Goal: Task Accomplishment & Management: Manage account settings

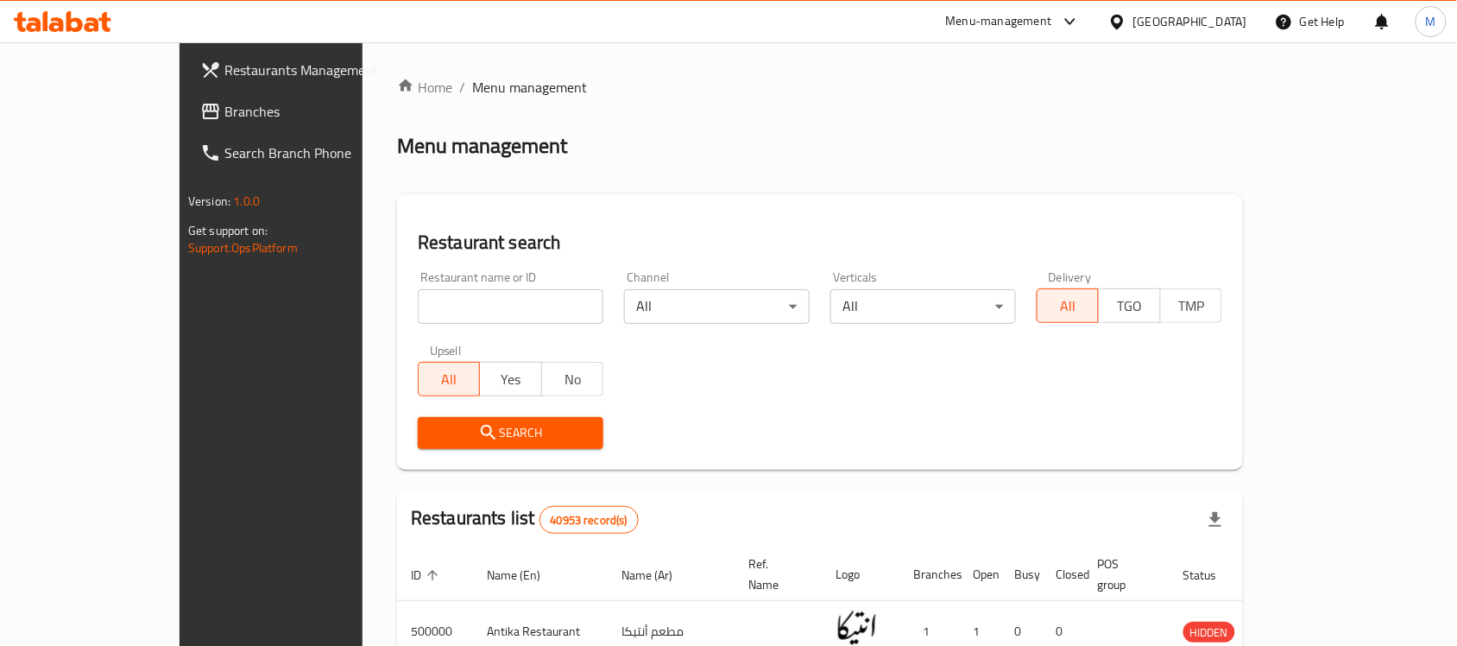
click at [1052, 22] on div "Menu-management" at bounding box center [999, 21] width 106 height 21
click at [1043, 113] on div "Agent Campaigns Center" at bounding box center [986, 116] width 130 height 19
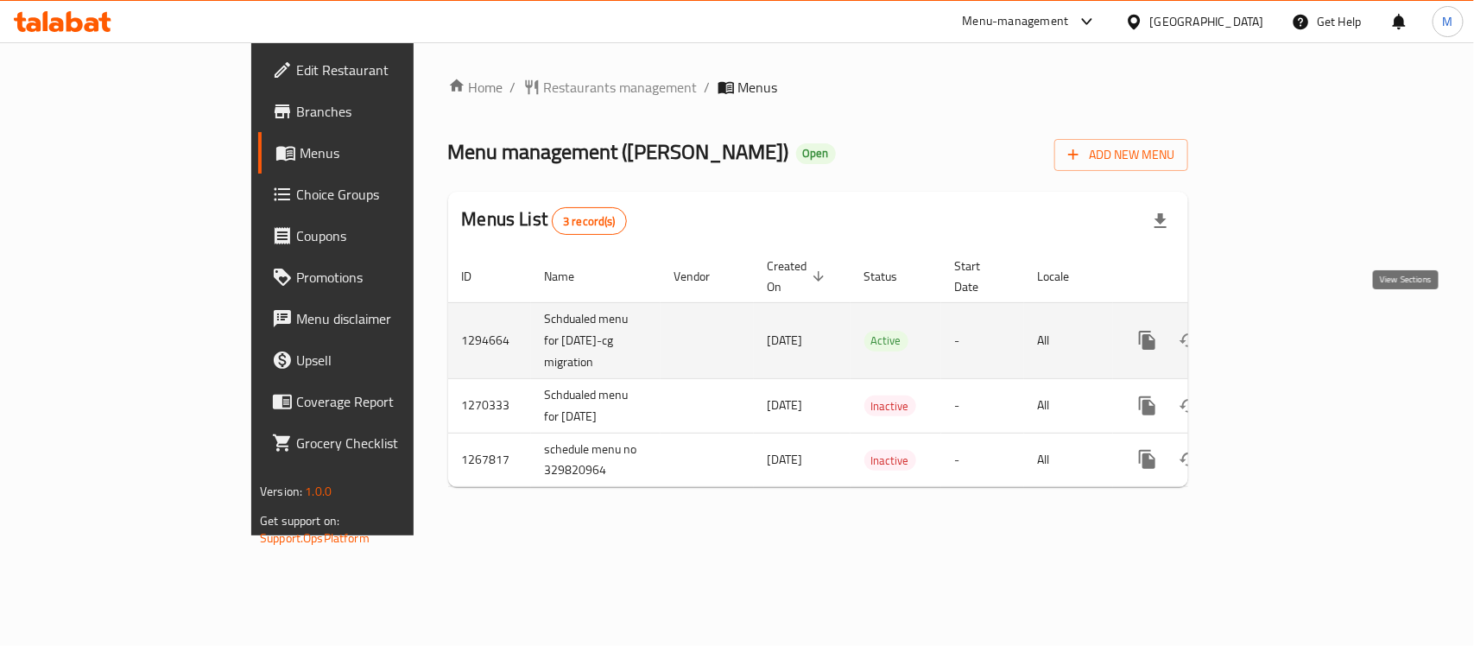
click at [1282, 330] on icon "enhanced table" at bounding box center [1271, 340] width 21 height 21
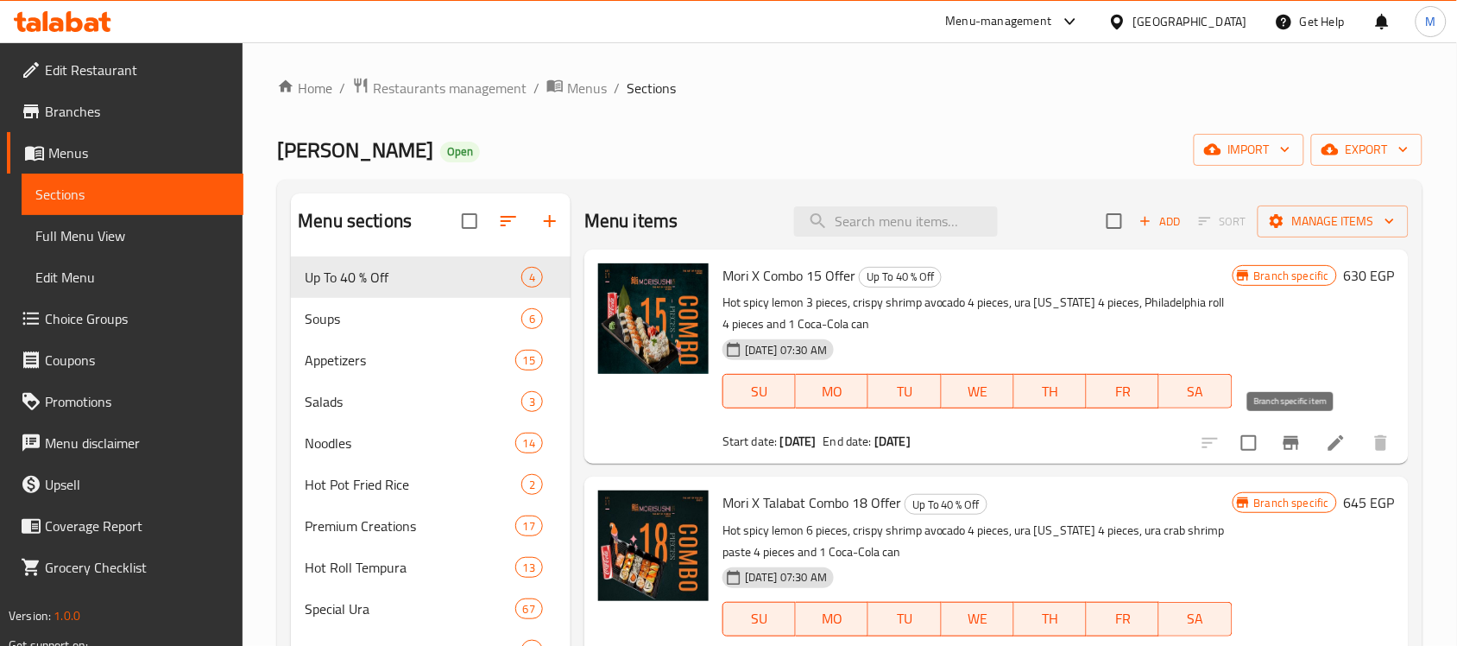
click at [1286, 450] on icon "Branch-specific-item" at bounding box center [1292, 443] width 16 height 14
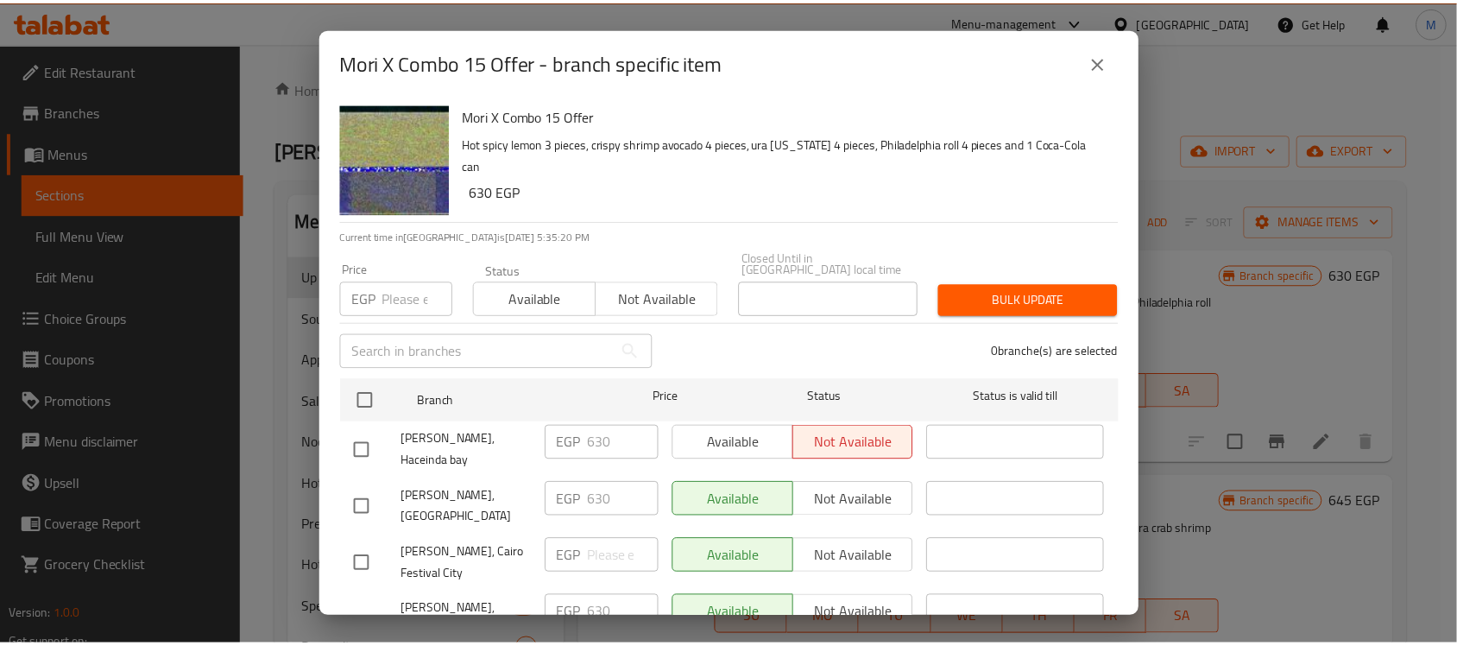
scroll to position [695, 0]
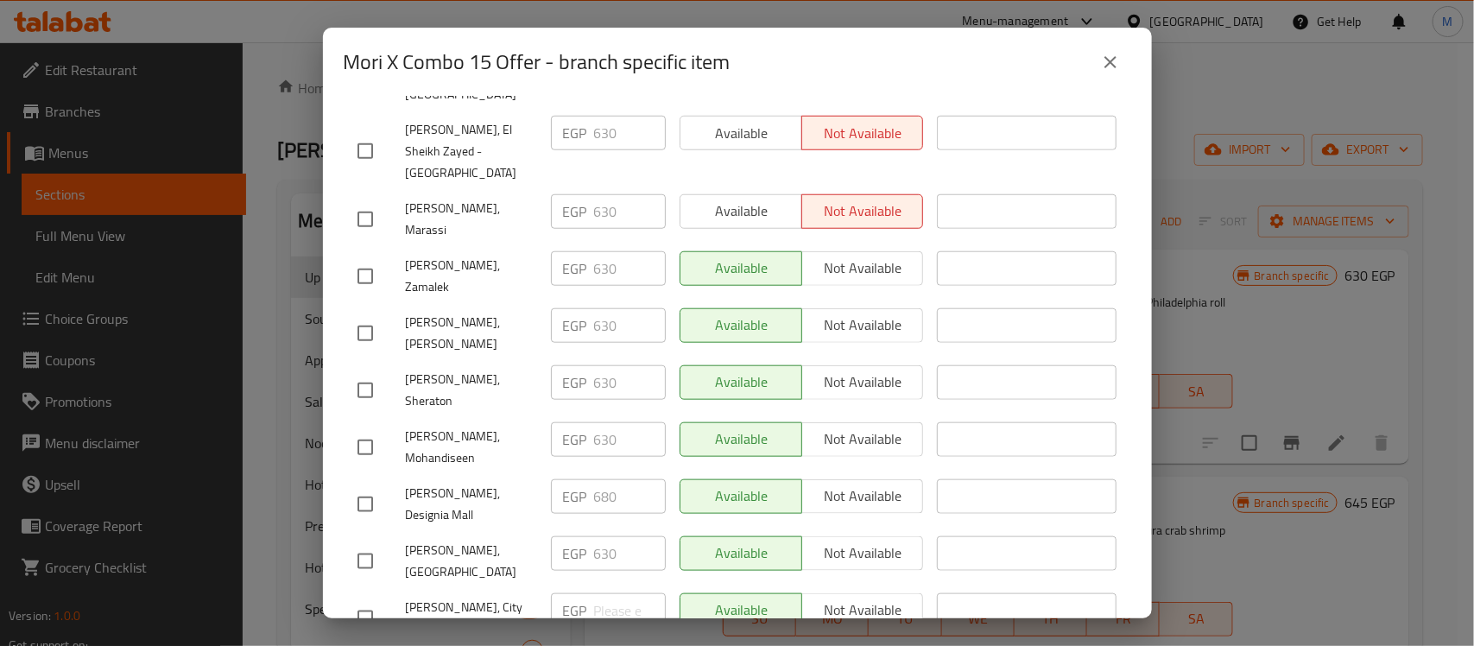
click at [1109, 66] on icon "close" at bounding box center [1110, 62] width 21 height 21
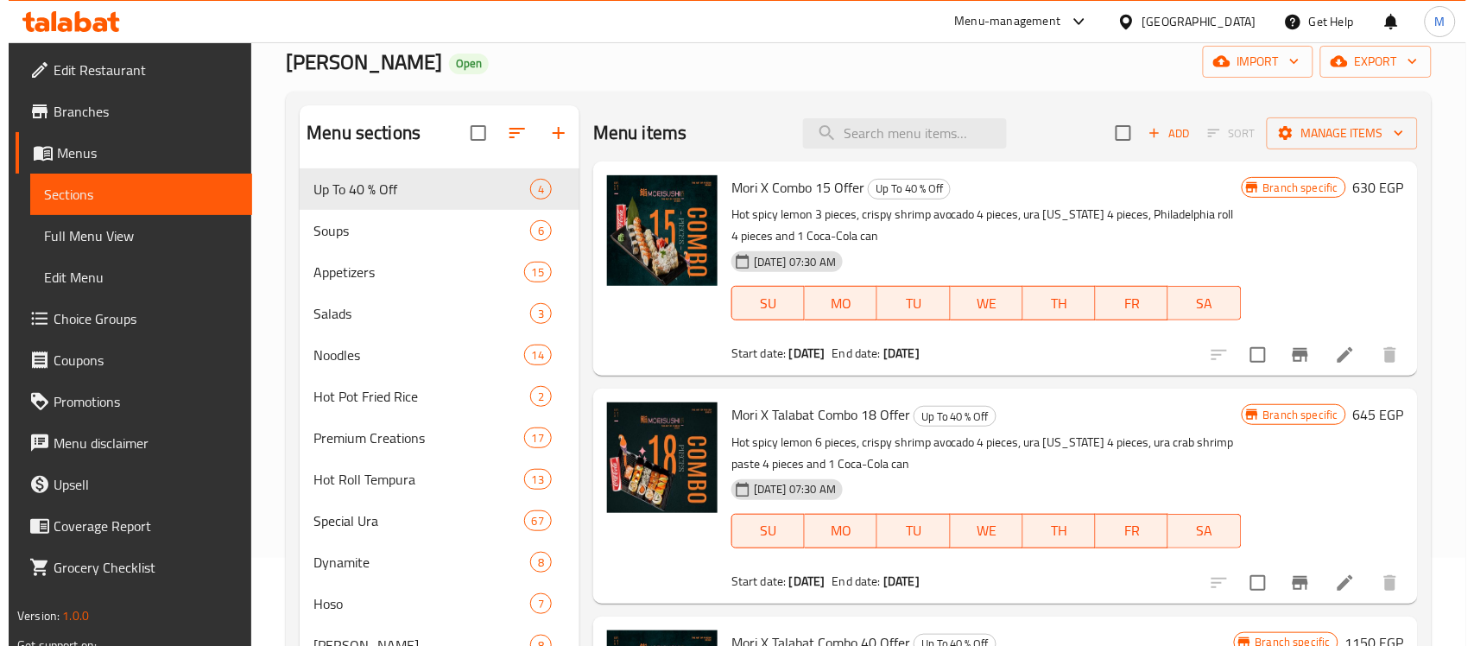
scroll to position [74, 0]
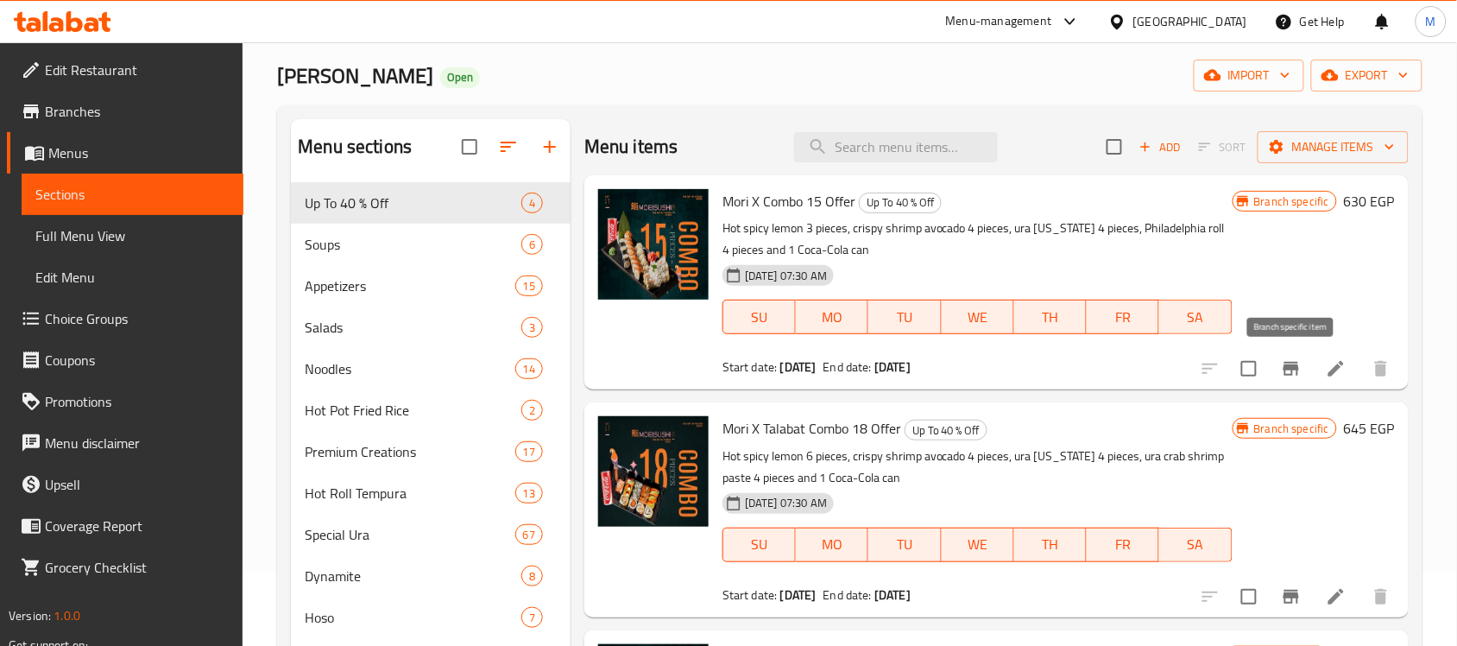
click at [1284, 372] on icon "Branch-specific-item" at bounding box center [1291, 368] width 21 height 21
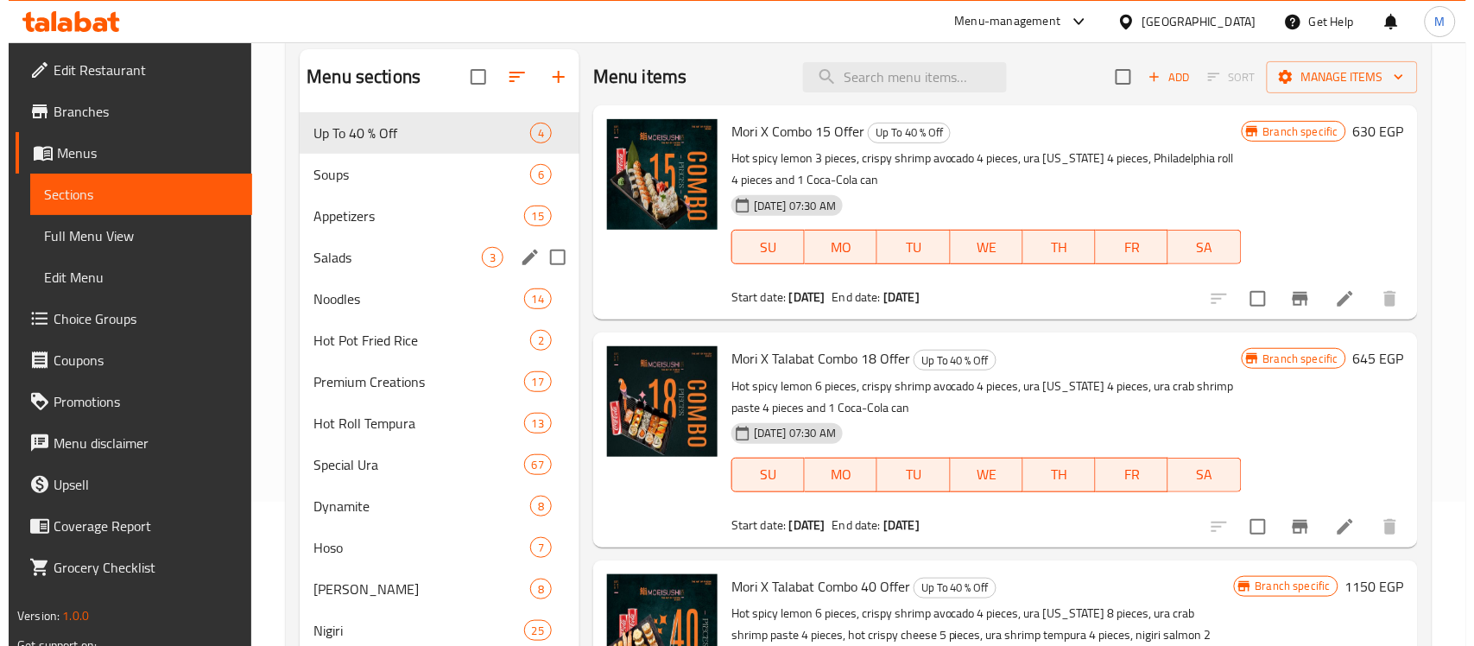
scroll to position [0, 0]
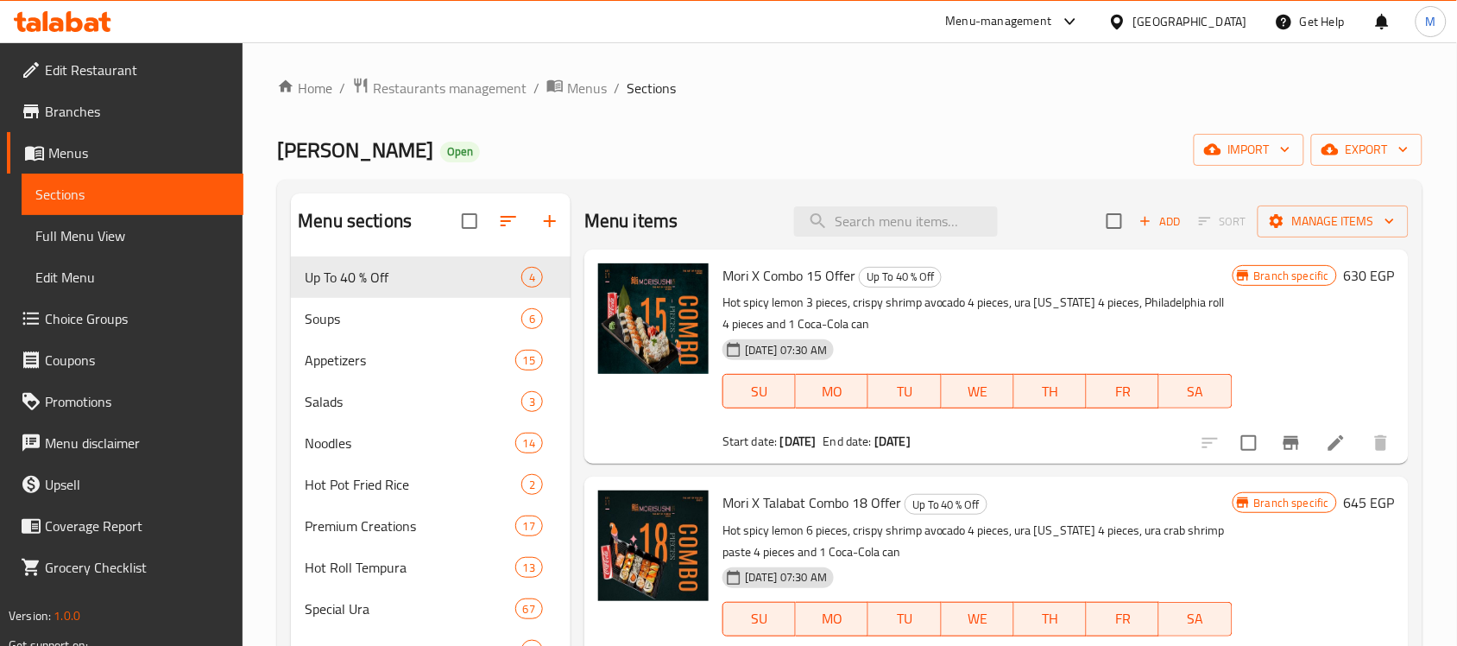
click at [1291, 445] on icon "Branch-specific-item" at bounding box center [1292, 443] width 16 height 14
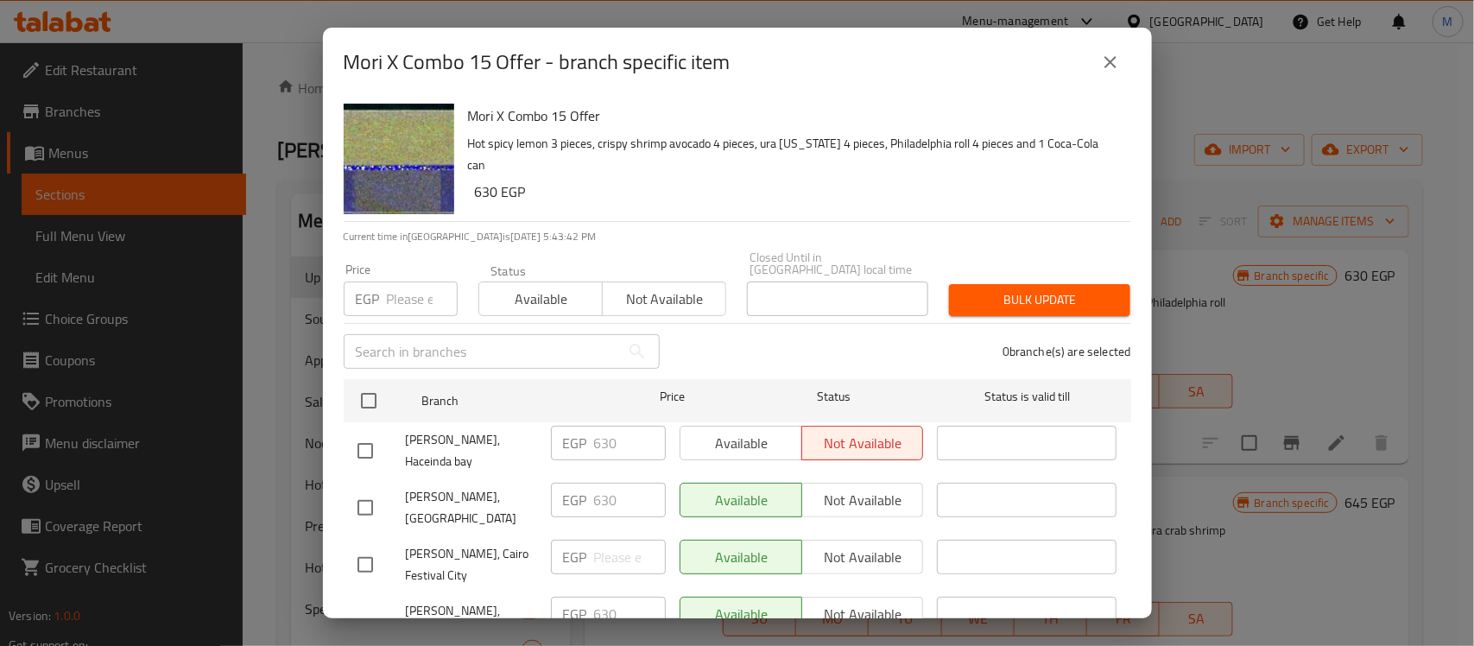
click at [899, 50] on div "Mori X Combo 15 Offer - branch specific item" at bounding box center [737, 61] width 787 height 41
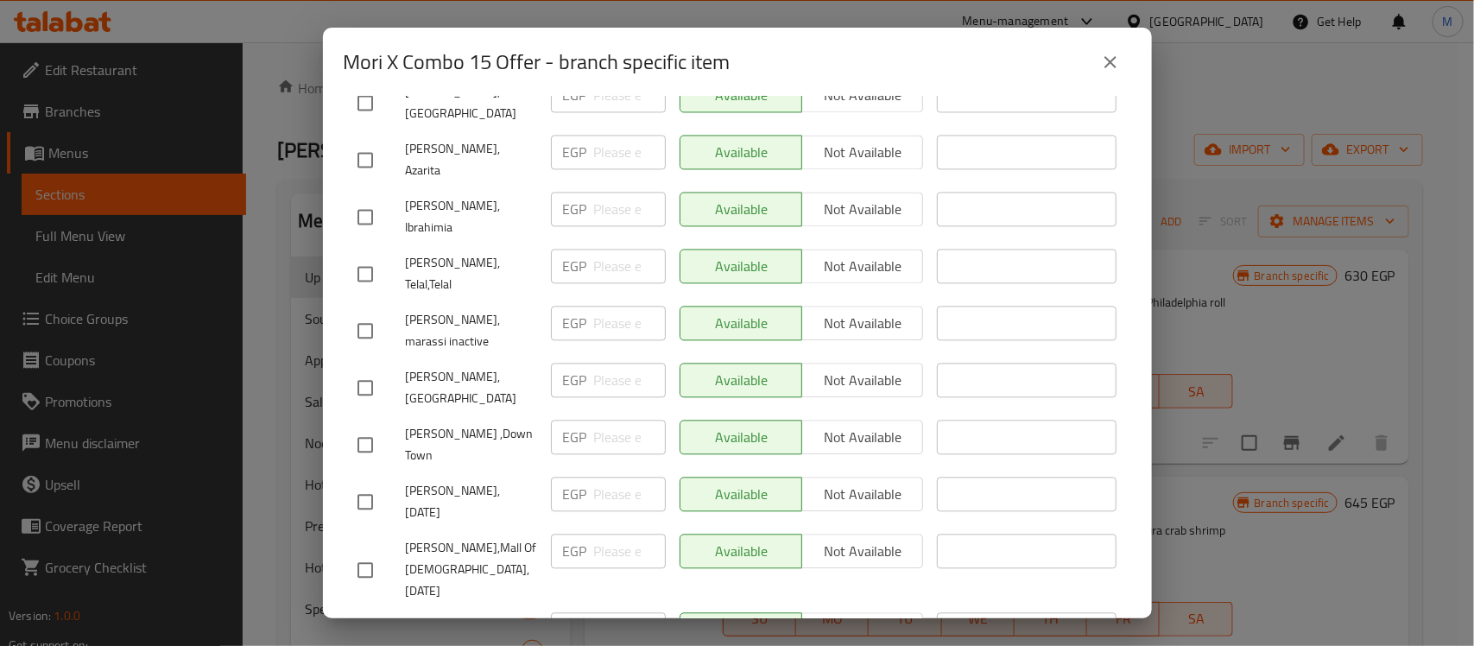
scroll to position [1642, 0]
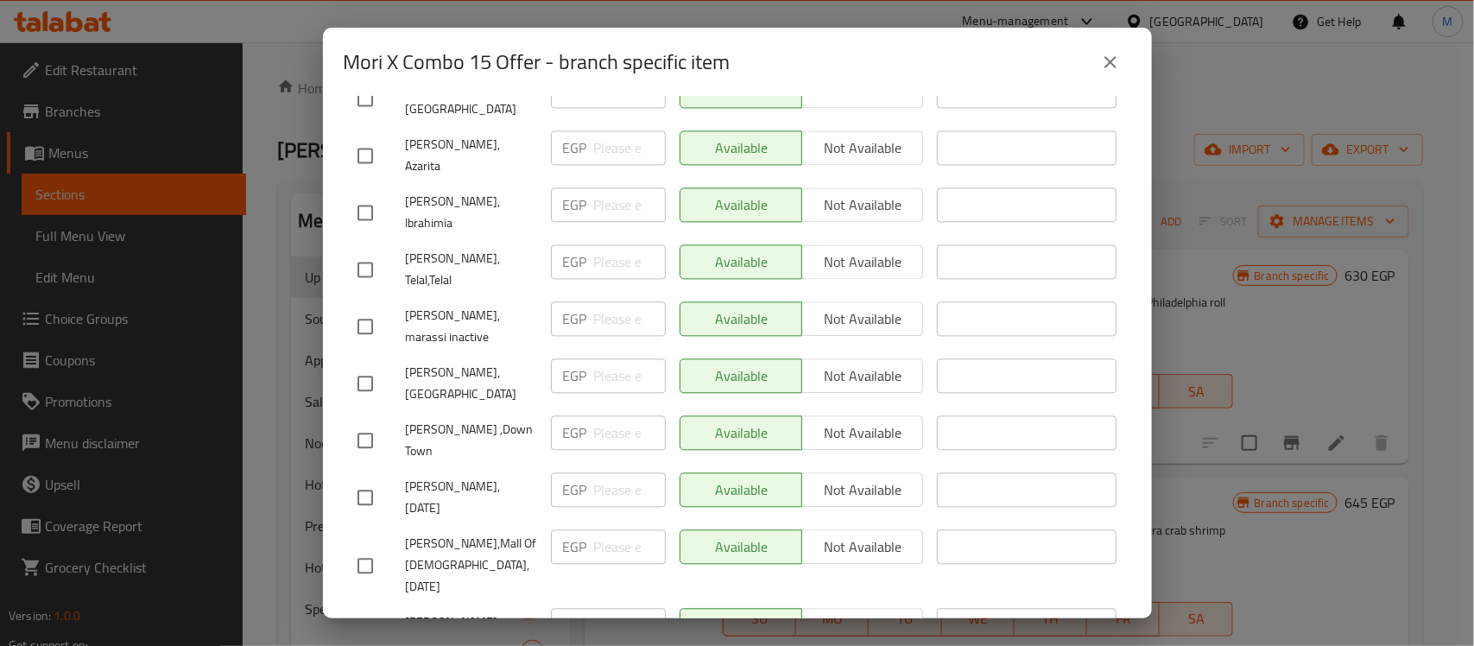
click at [1105, 351] on div "​" at bounding box center [1026, 383] width 193 height 64
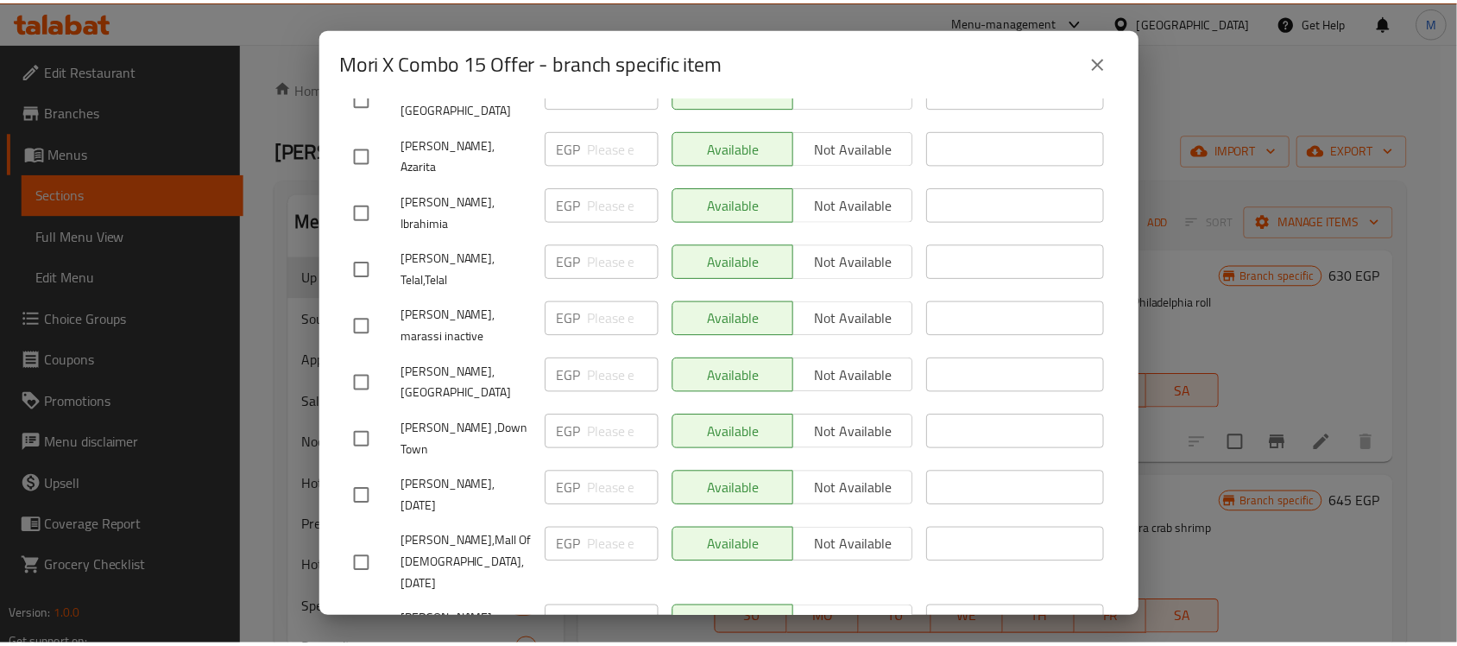
scroll to position [695, 0]
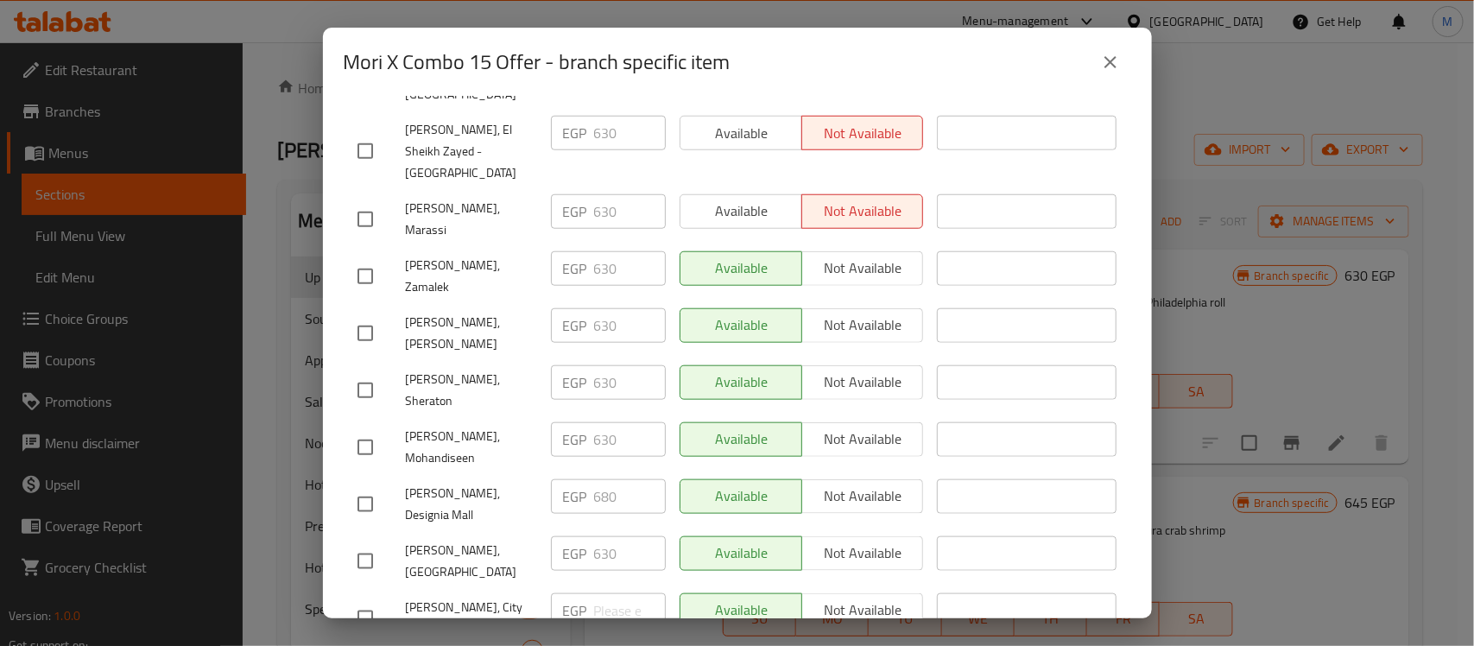
drag, startPoint x: 369, startPoint y: 356, endPoint x: 528, endPoint y: 368, distance: 160.2
click at [368, 486] on input "checkbox" at bounding box center [365, 504] width 36 height 36
checkbox input "true"
drag, startPoint x: 622, startPoint y: 360, endPoint x: 565, endPoint y: 352, distance: 56.6
click at [568, 479] on div "EGP 680 ​" at bounding box center [608, 496] width 115 height 35
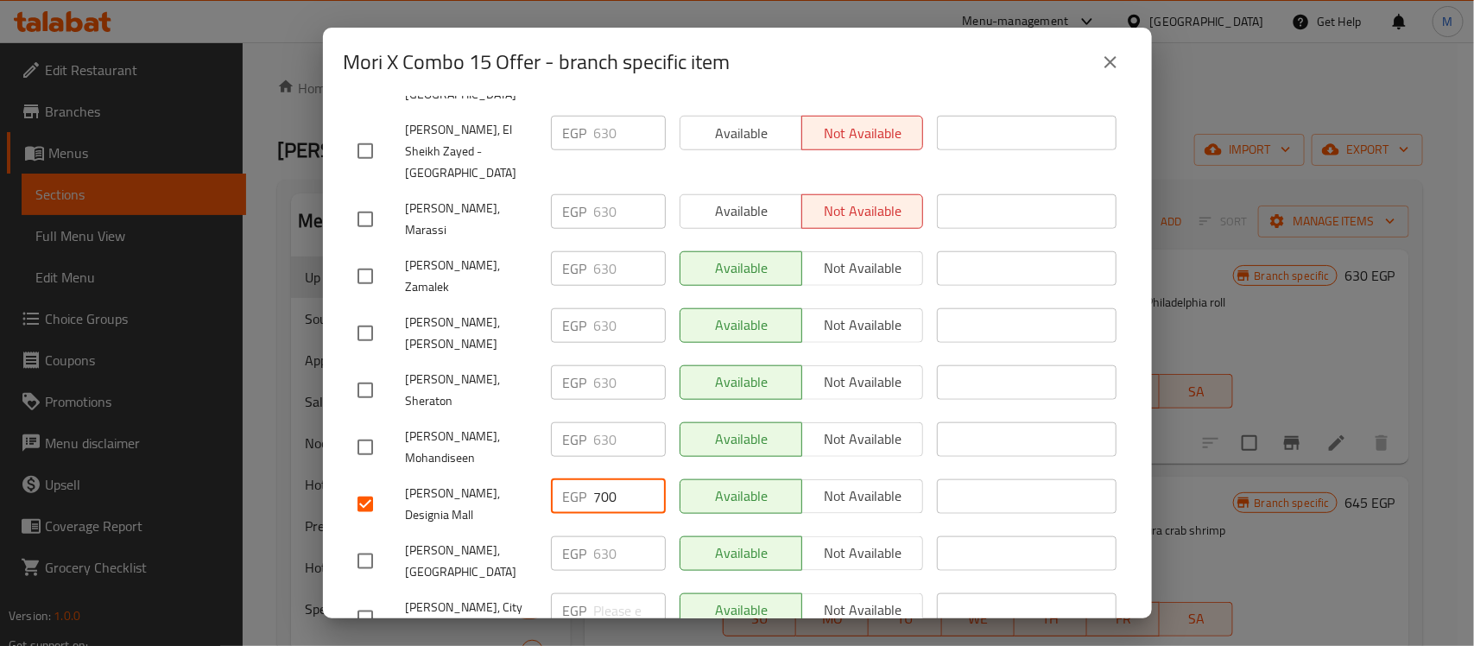
type input "700"
click at [661, 415] on div "EGP 630 ​" at bounding box center [608, 447] width 129 height 64
click at [1120, 66] on icon "close" at bounding box center [1110, 62] width 21 height 21
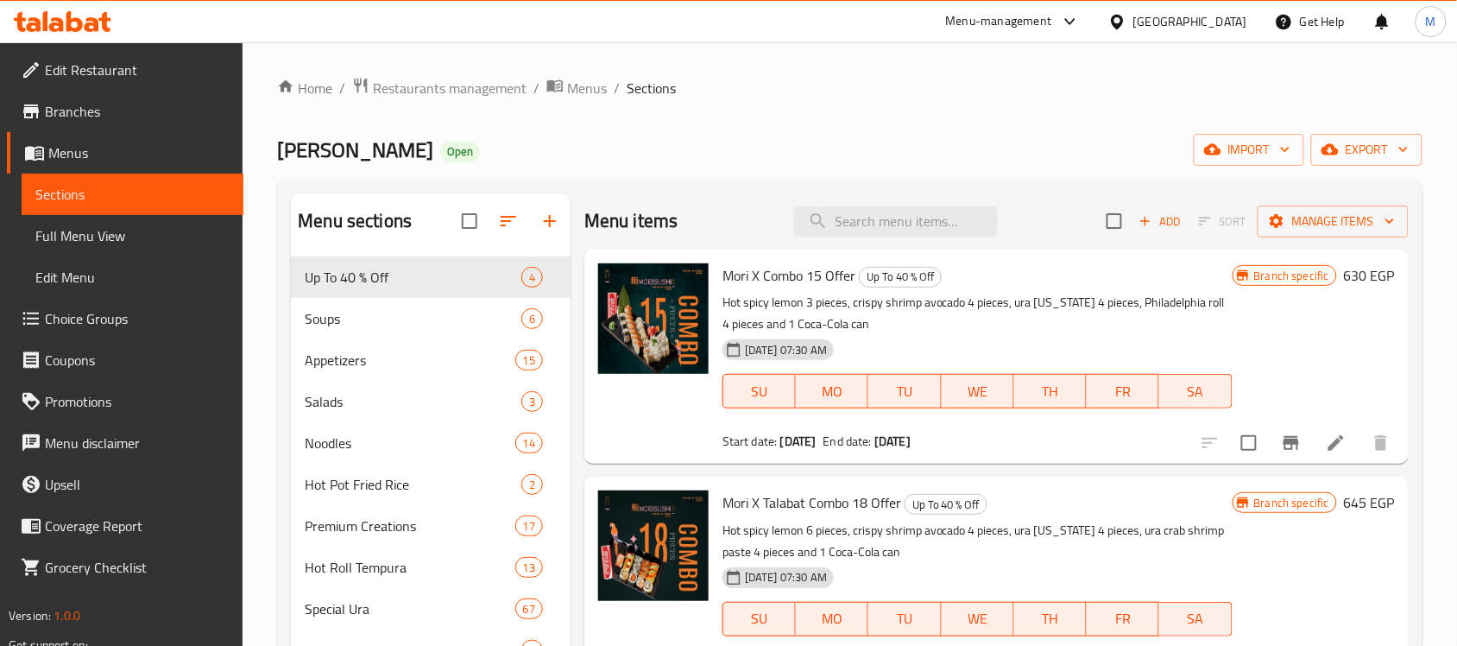
click at [113, 113] on span "Branches" at bounding box center [137, 111] width 185 height 21
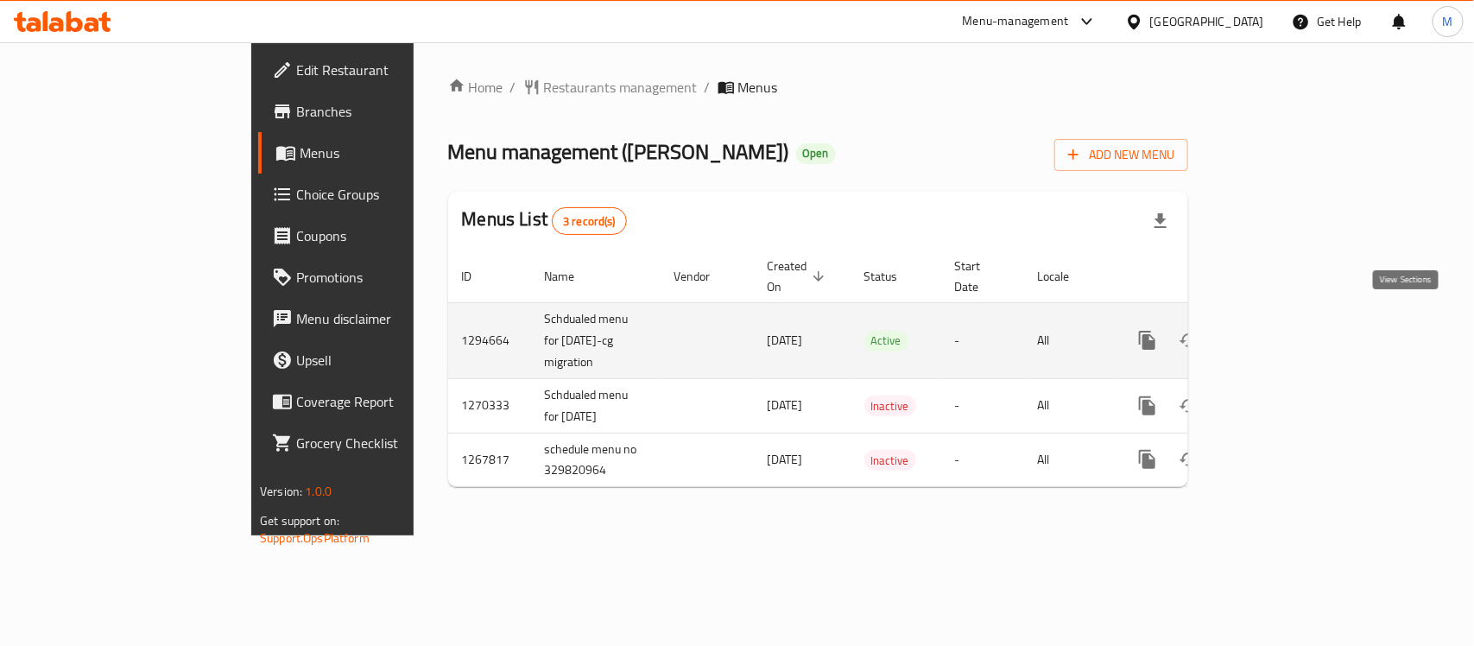
click at [1282, 330] on icon "enhanced table" at bounding box center [1271, 340] width 21 height 21
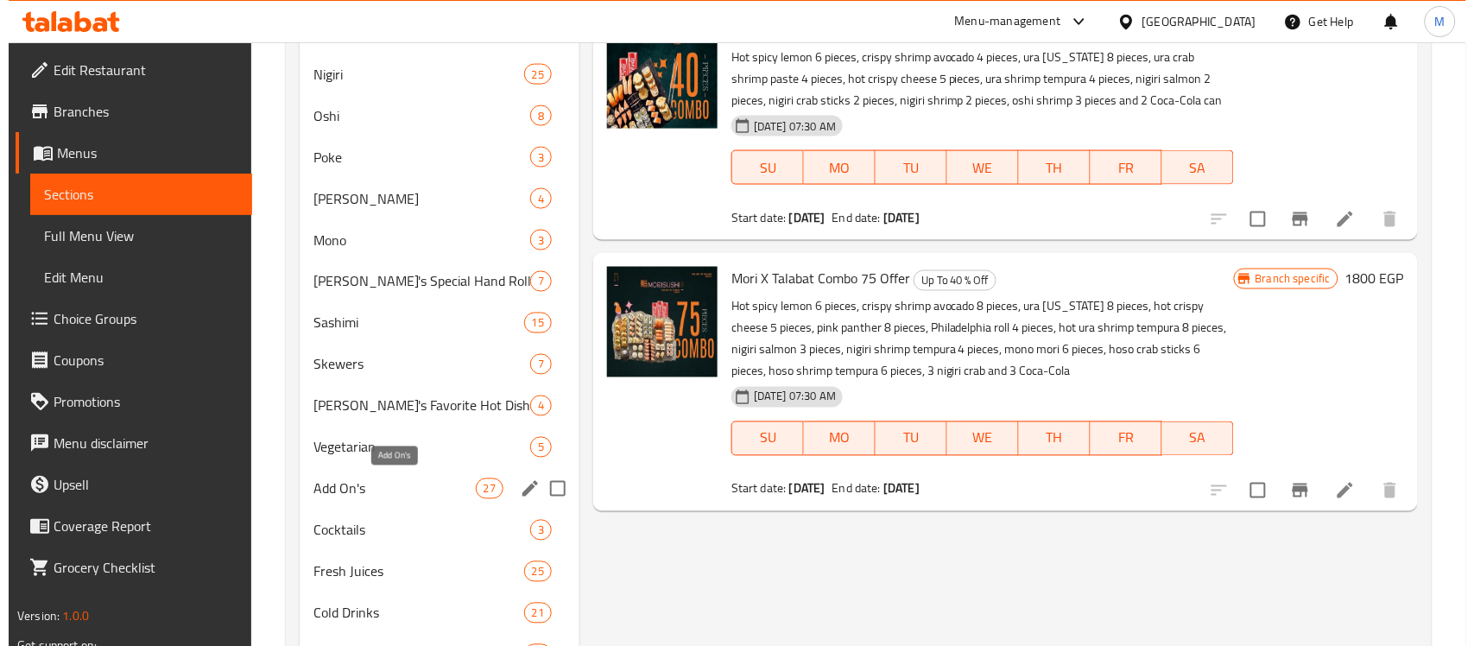
scroll to position [540, 0]
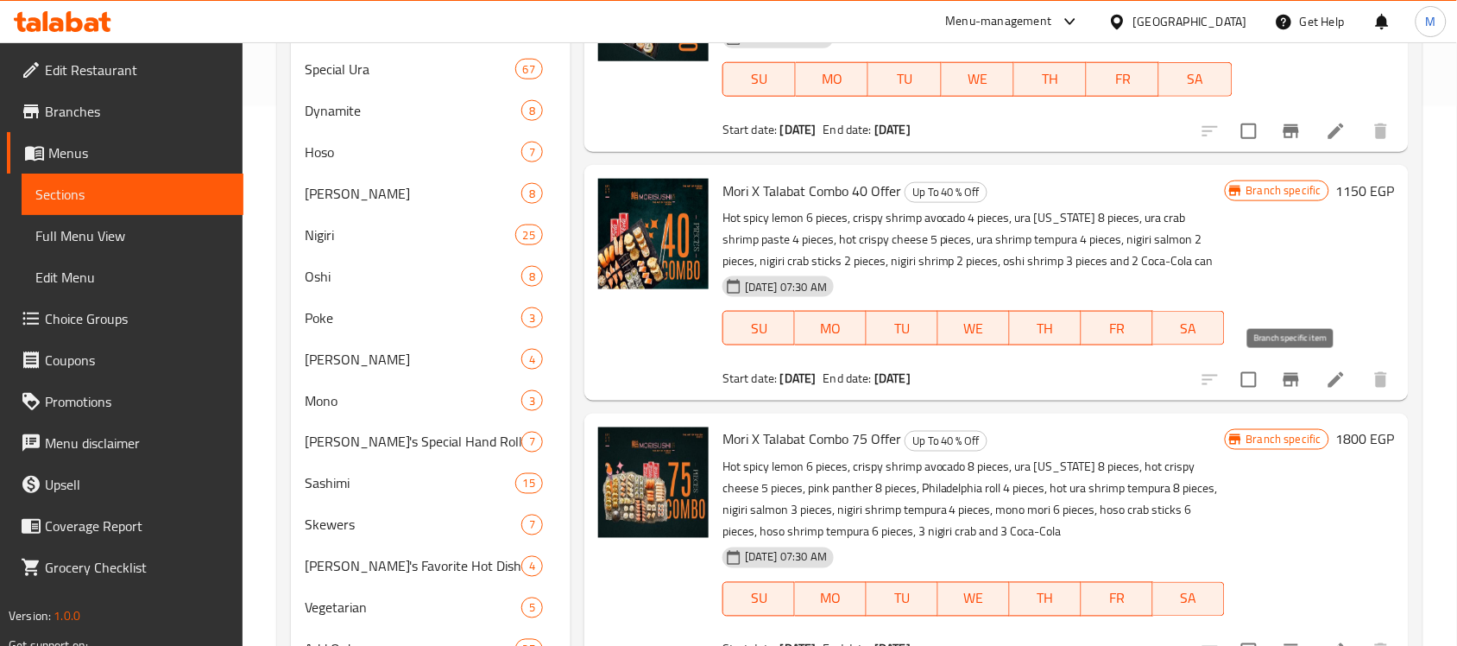
click at [1292, 364] on button "Branch-specific-item" at bounding box center [1291, 379] width 41 height 41
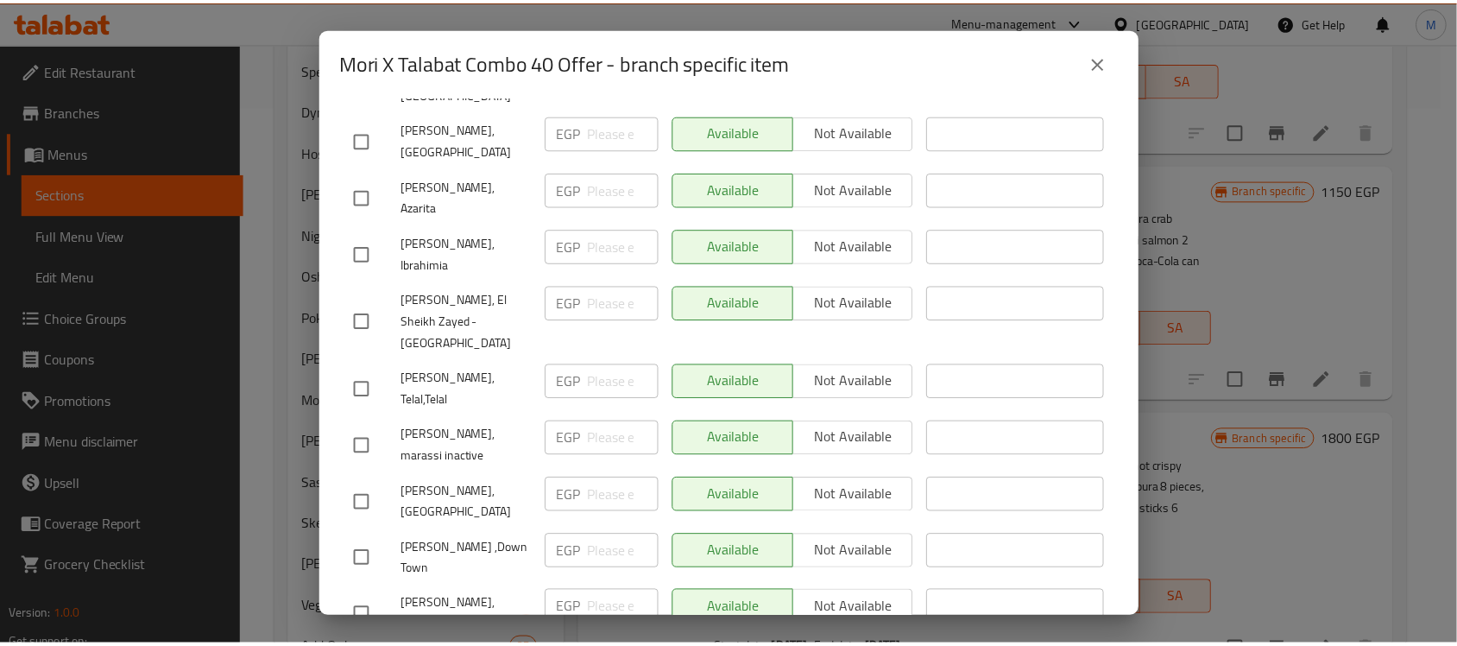
scroll to position [1654, 0]
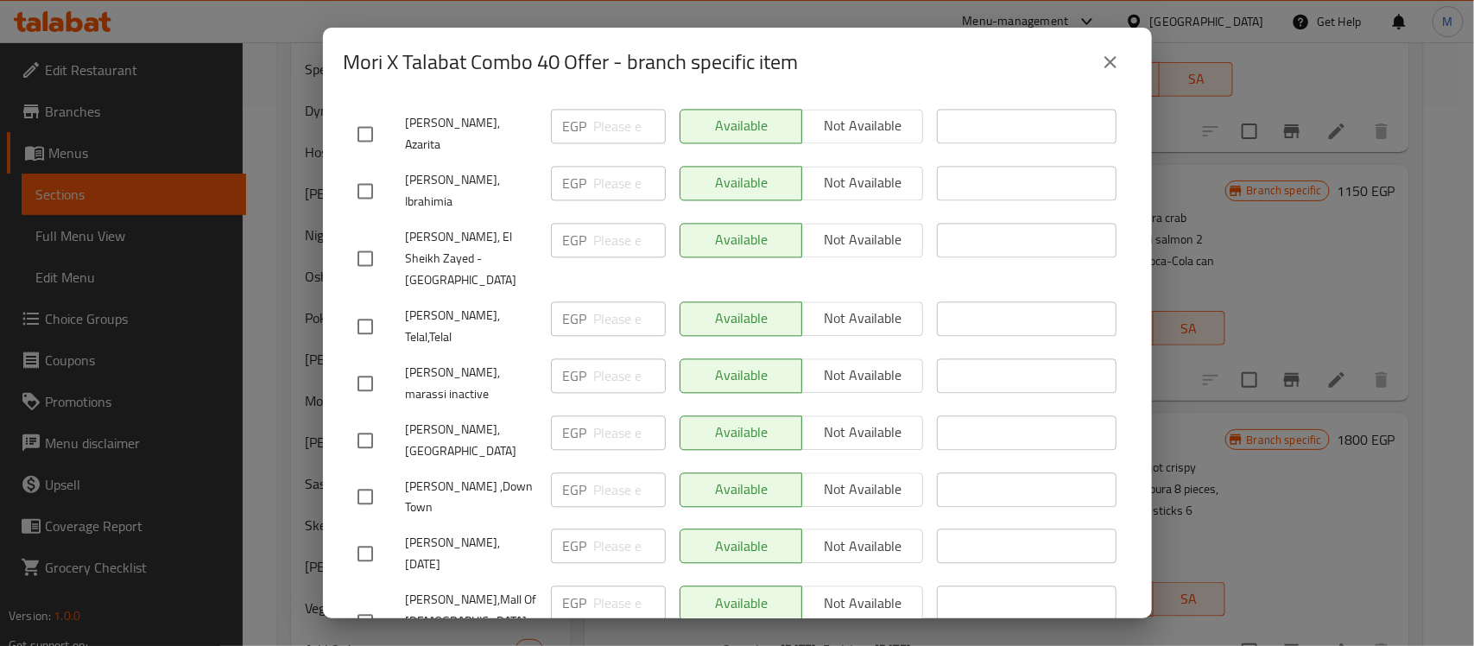
click at [1110, 63] on icon "close" at bounding box center [1110, 62] width 12 height 12
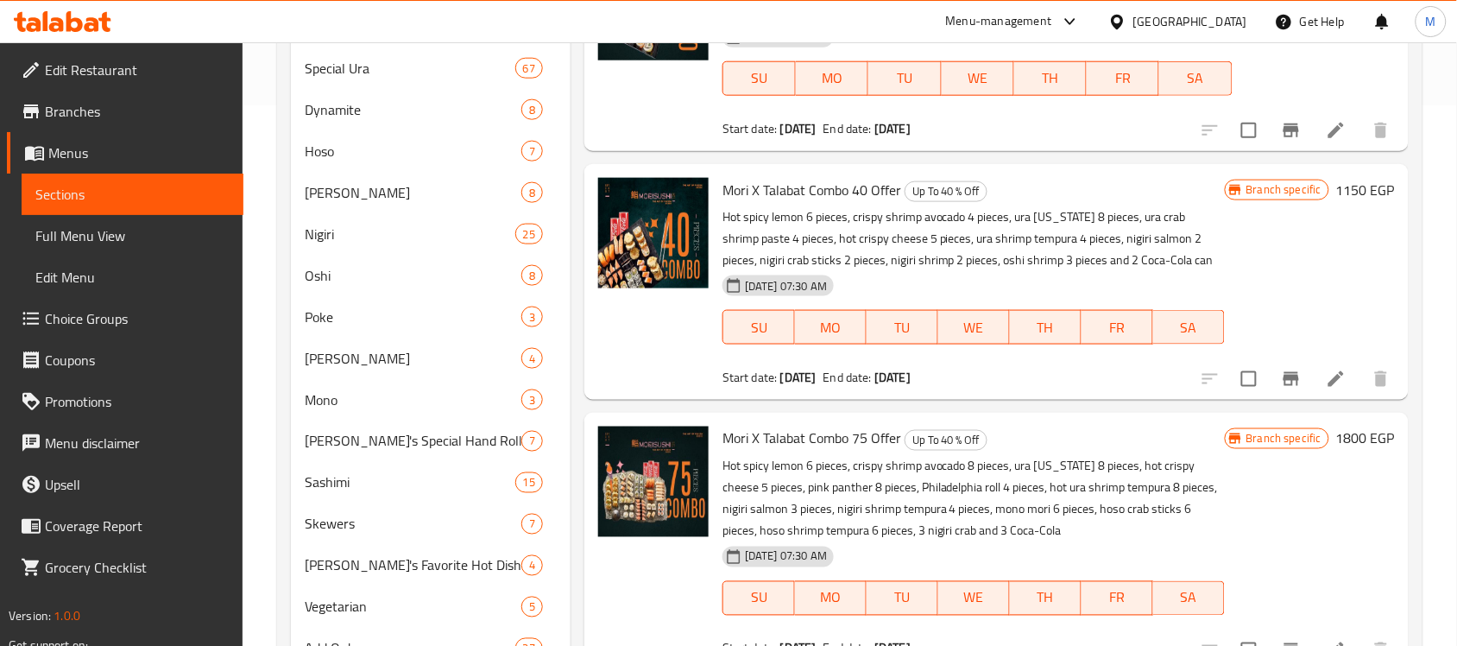
scroll to position [540, 0]
drag, startPoint x: 934, startPoint y: 374, endPoint x: 902, endPoint y: 371, distance: 32.0
click at [902, 371] on div "Start date: 03-08-2025 End date: 01-01-2026" at bounding box center [974, 377] width 502 height 17
copy div "[DATE]"
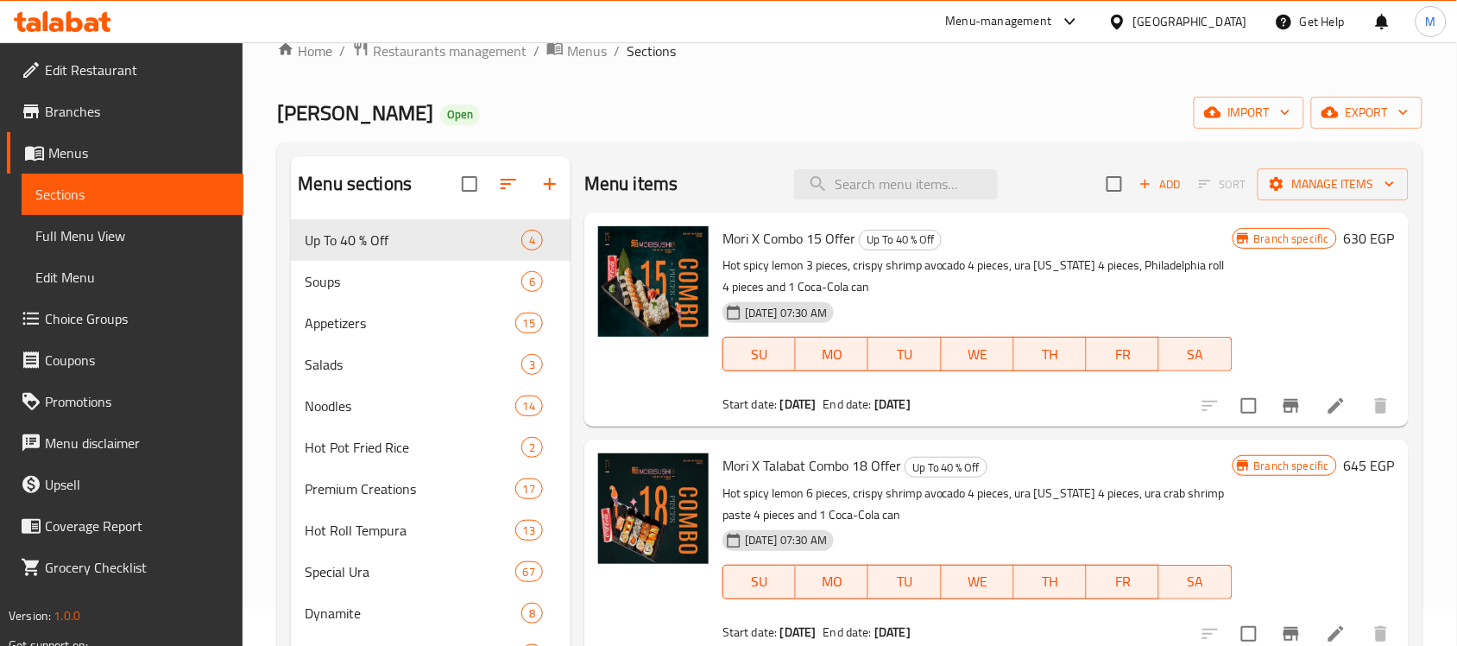
scroll to position [0, 0]
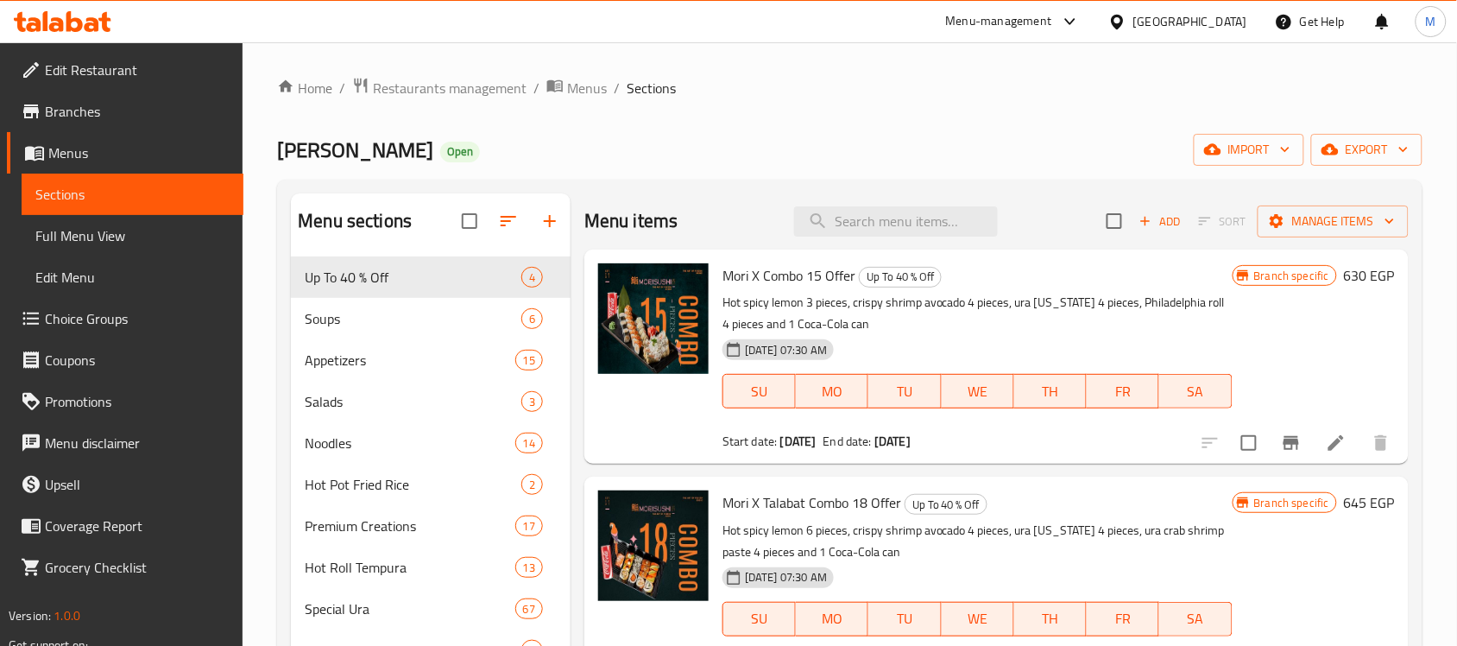
click at [118, 119] on span "Branches" at bounding box center [137, 111] width 185 height 21
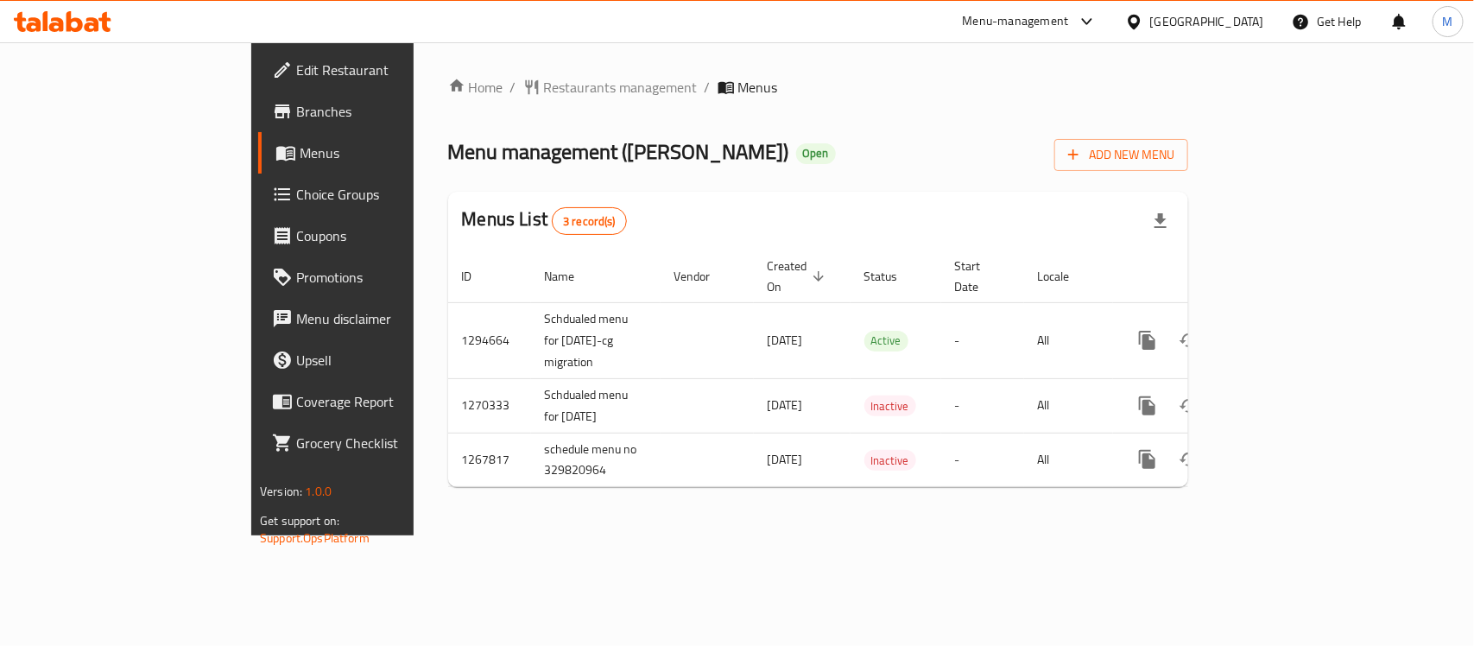
click at [296, 118] on span "Branches" at bounding box center [389, 111] width 187 height 21
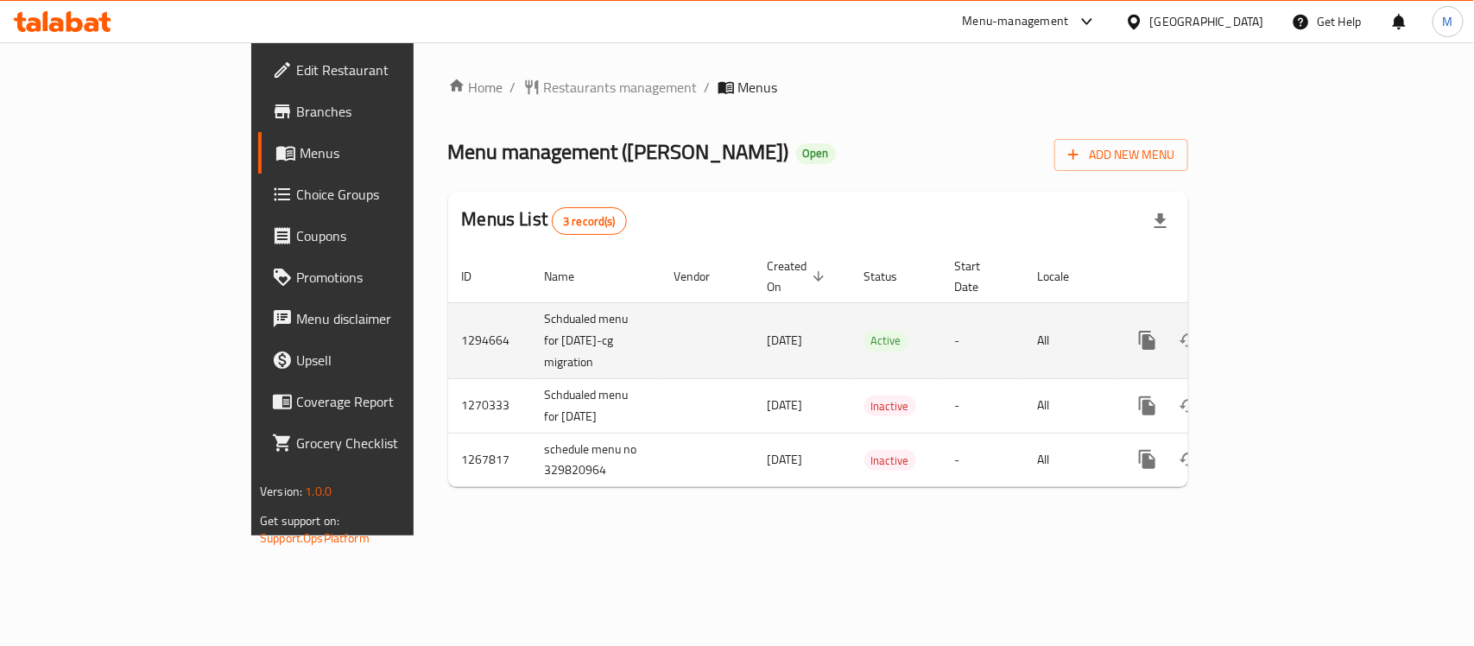
click at [1282, 330] on icon "enhanced table" at bounding box center [1271, 340] width 21 height 21
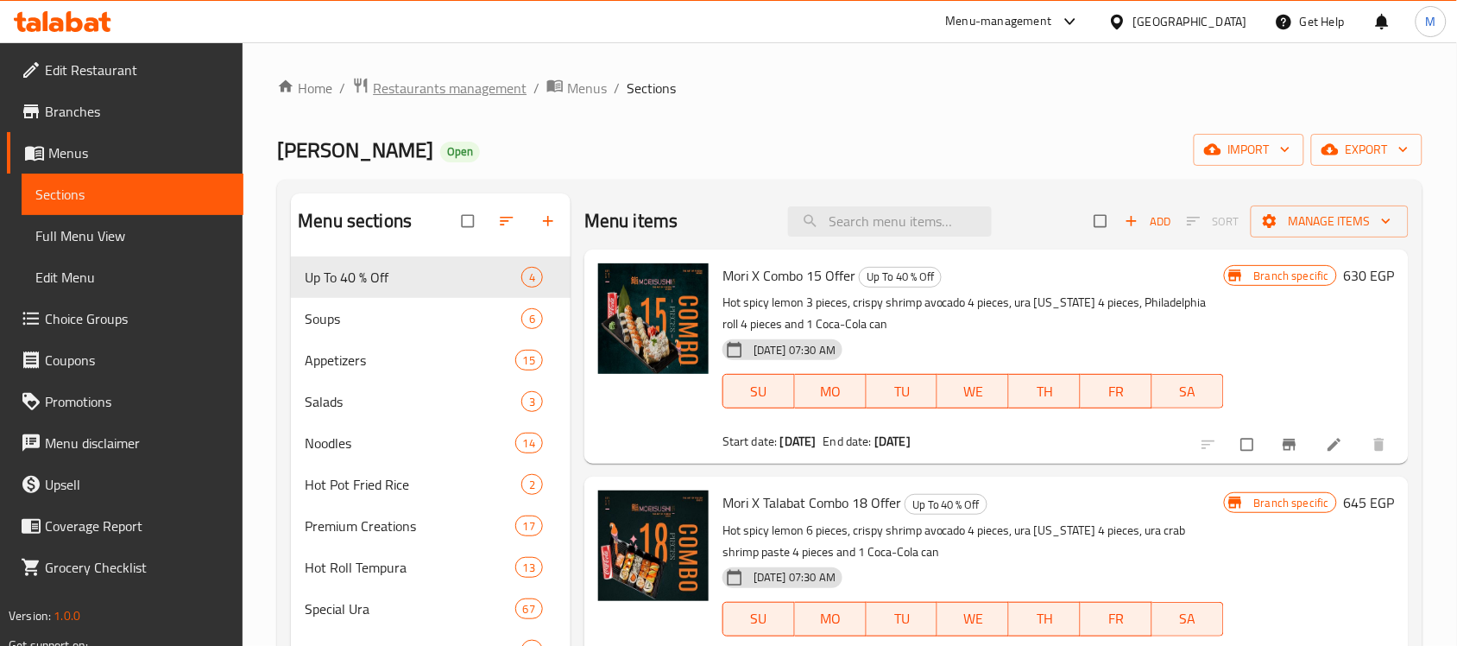
click at [462, 89] on span "Restaurants management" at bounding box center [450, 88] width 154 height 21
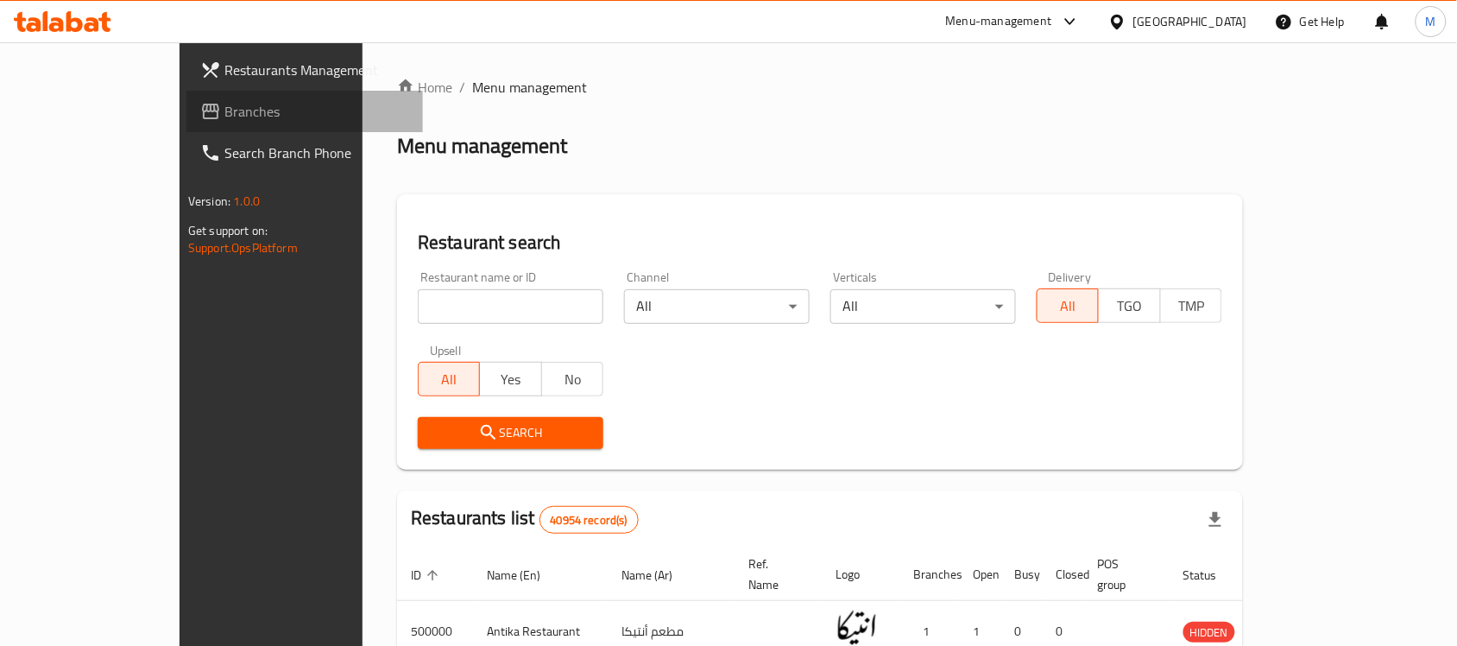
click at [224, 104] on span "Branches" at bounding box center [316, 111] width 185 height 21
